Goal: Task Accomplishment & Management: Manage account settings

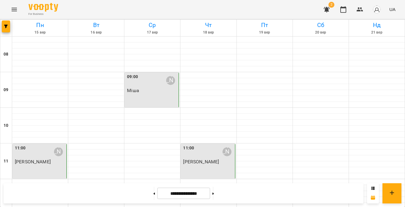
scroll to position [274, 0]
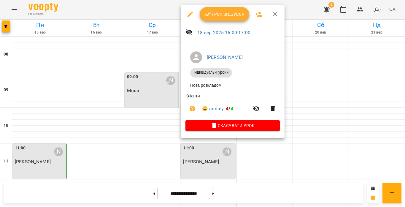
click at [210, 14] on icon "button" at bounding box center [208, 14] width 7 height 7
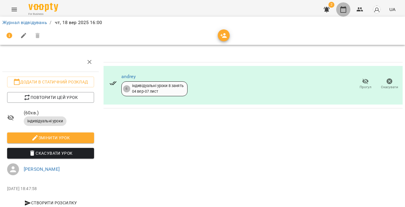
click at [342, 11] on icon "button" at bounding box center [343, 9] width 7 height 7
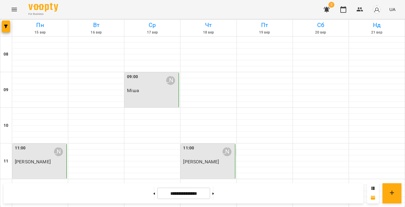
scroll to position [252, 0]
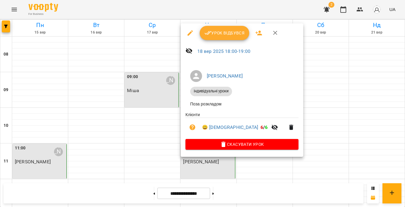
click at [216, 31] on span "Урок відбувся" at bounding box center [225, 32] width 40 height 7
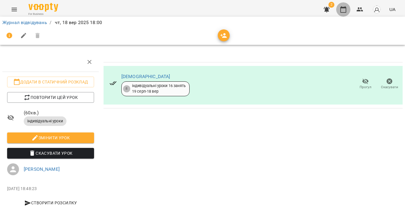
click at [341, 10] on icon "button" at bounding box center [343, 9] width 6 height 7
